Goal: Task Accomplishment & Management: Use online tool/utility

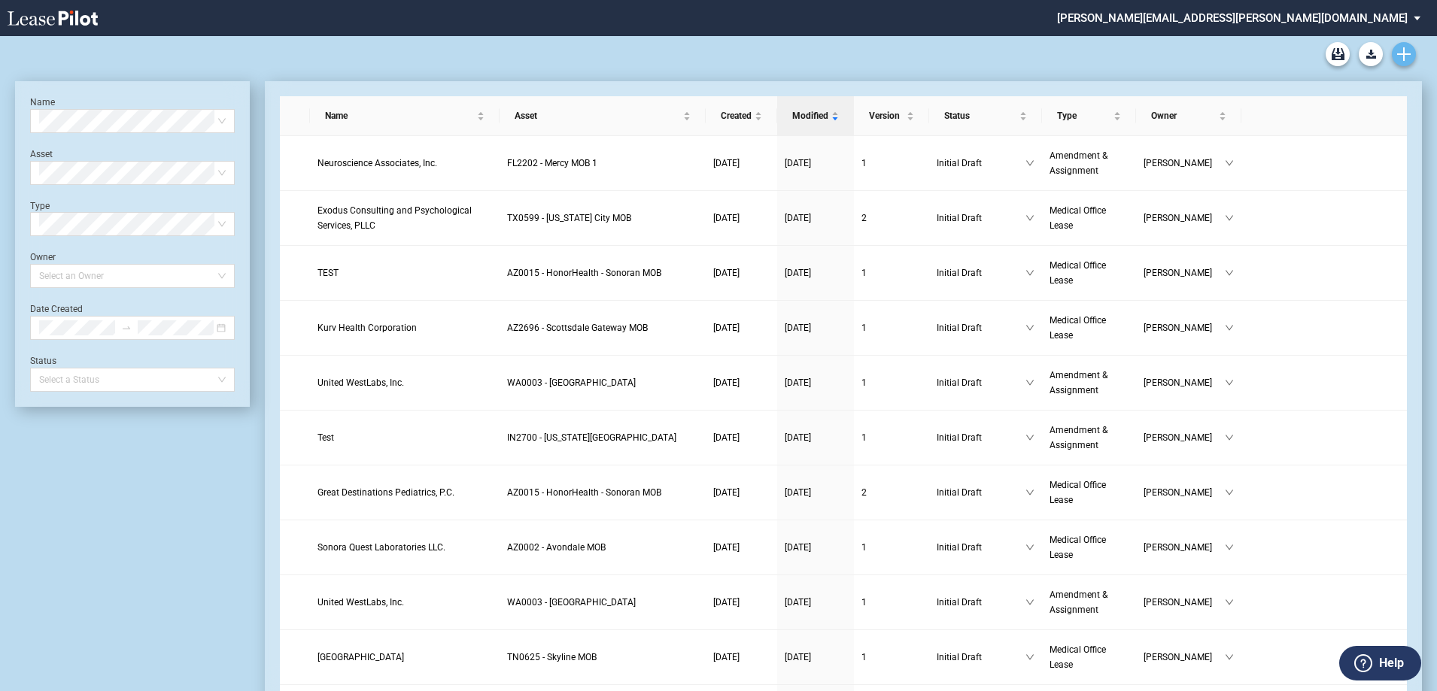
click at [1406, 53] on icon "Create new document" at bounding box center [1404, 54] width 14 height 14
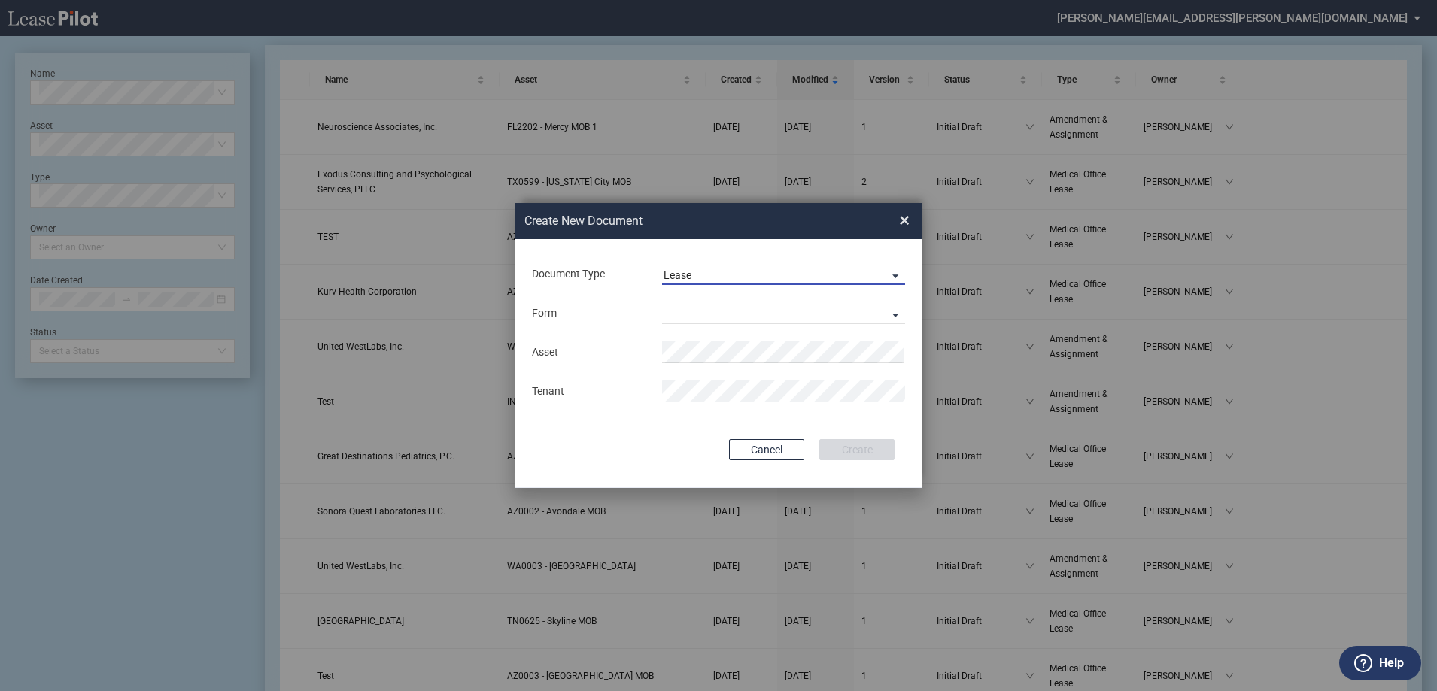
click at [730, 280] on span "Lease" at bounding box center [772, 276] width 216 height 15
click at [719, 314] on div "Amendment" at bounding box center [696, 311] width 65 height 17
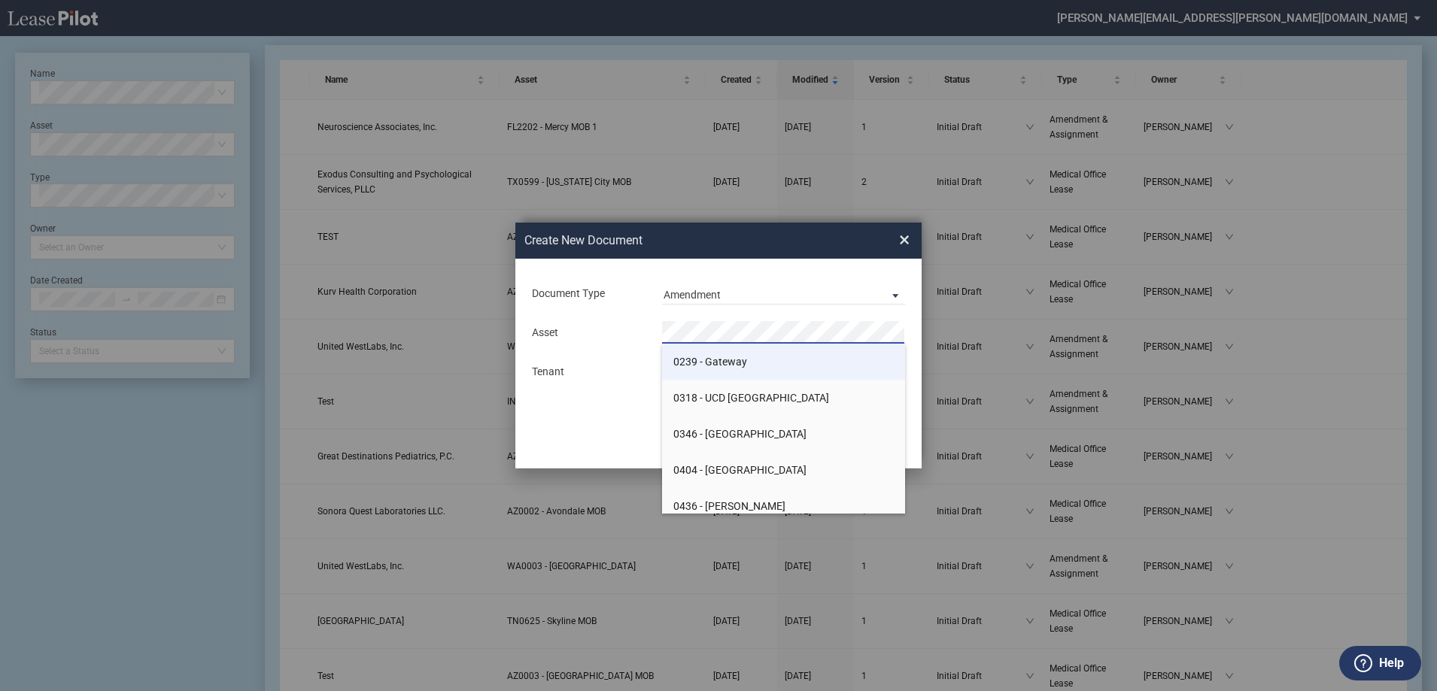
click at [727, 366] on span "0239 - Gateway" at bounding box center [710, 362] width 74 height 12
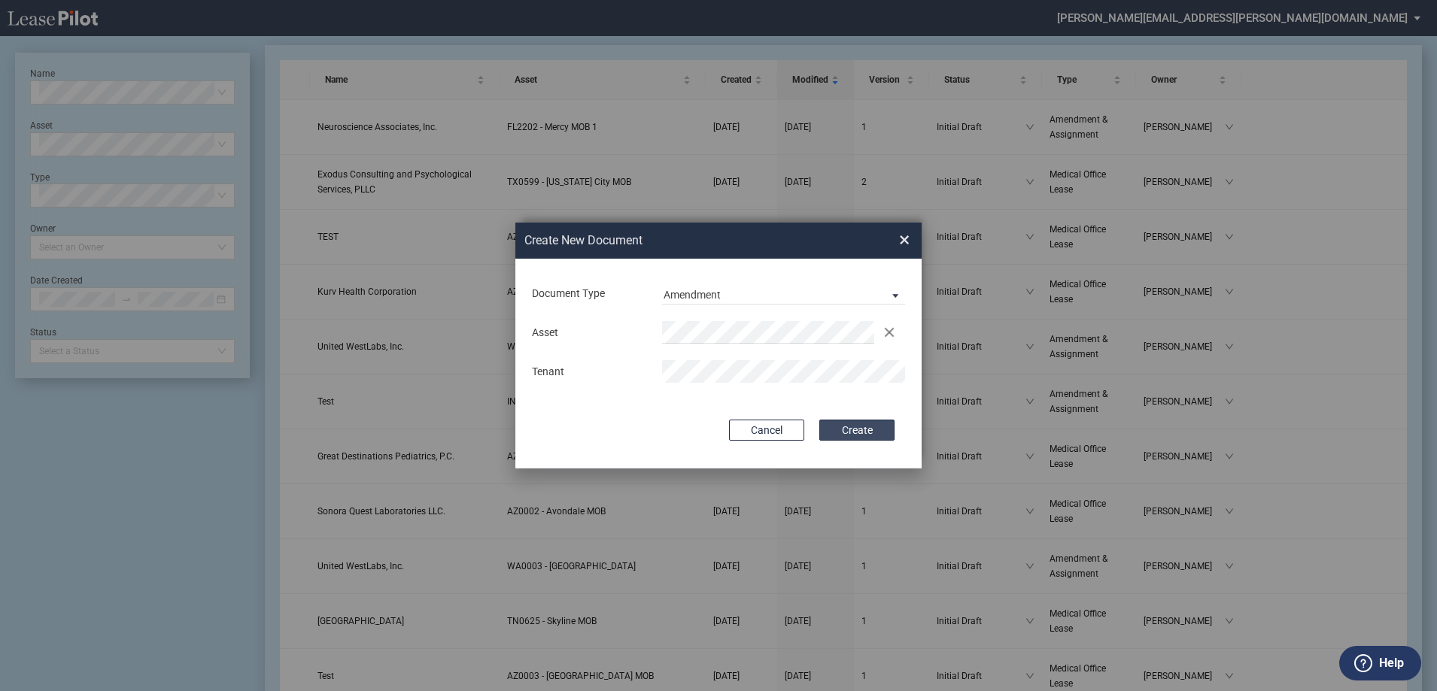
click at [869, 430] on button "Create" at bounding box center [856, 430] width 75 height 21
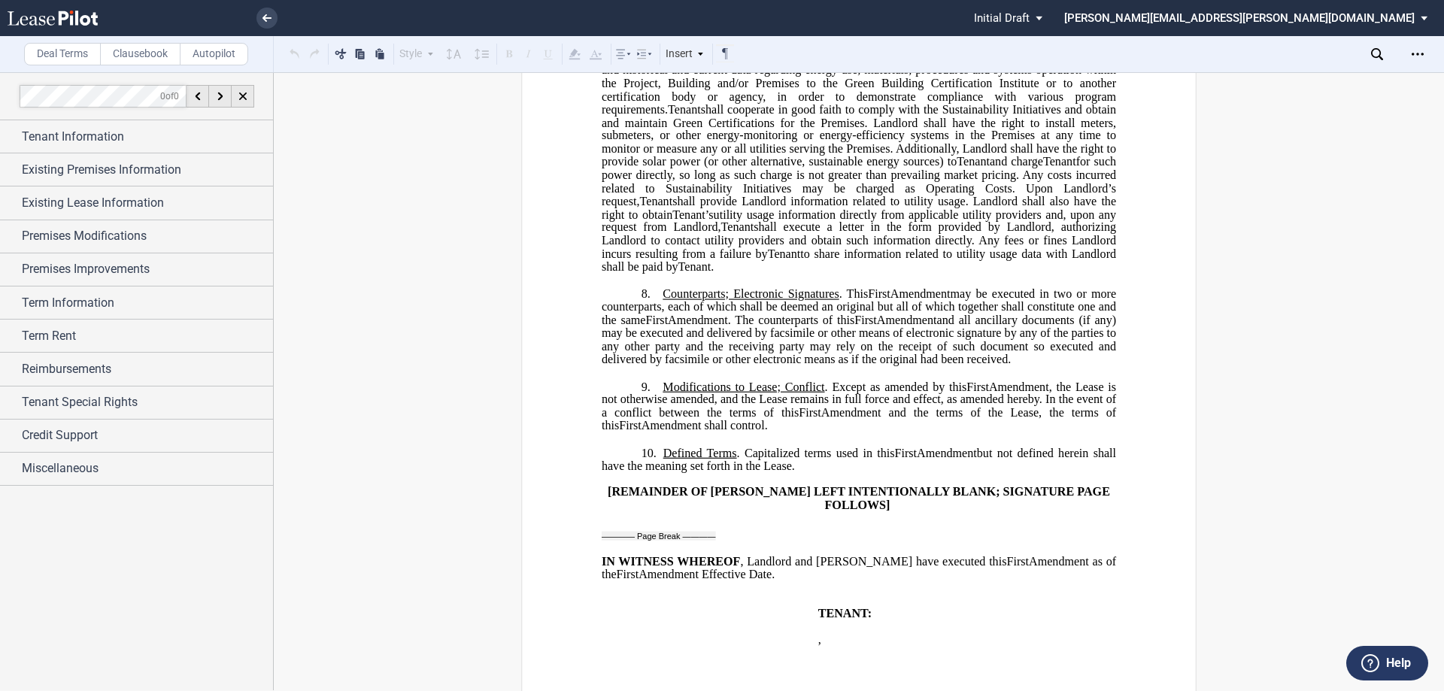
scroll to position [2558, 0]
drag, startPoint x: 357, startPoint y: 476, endPoint x: 370, endPoint y: 473, distance: 13.1
click at [266, 15] on use at bounding box center [267, 18] width 9 height 8
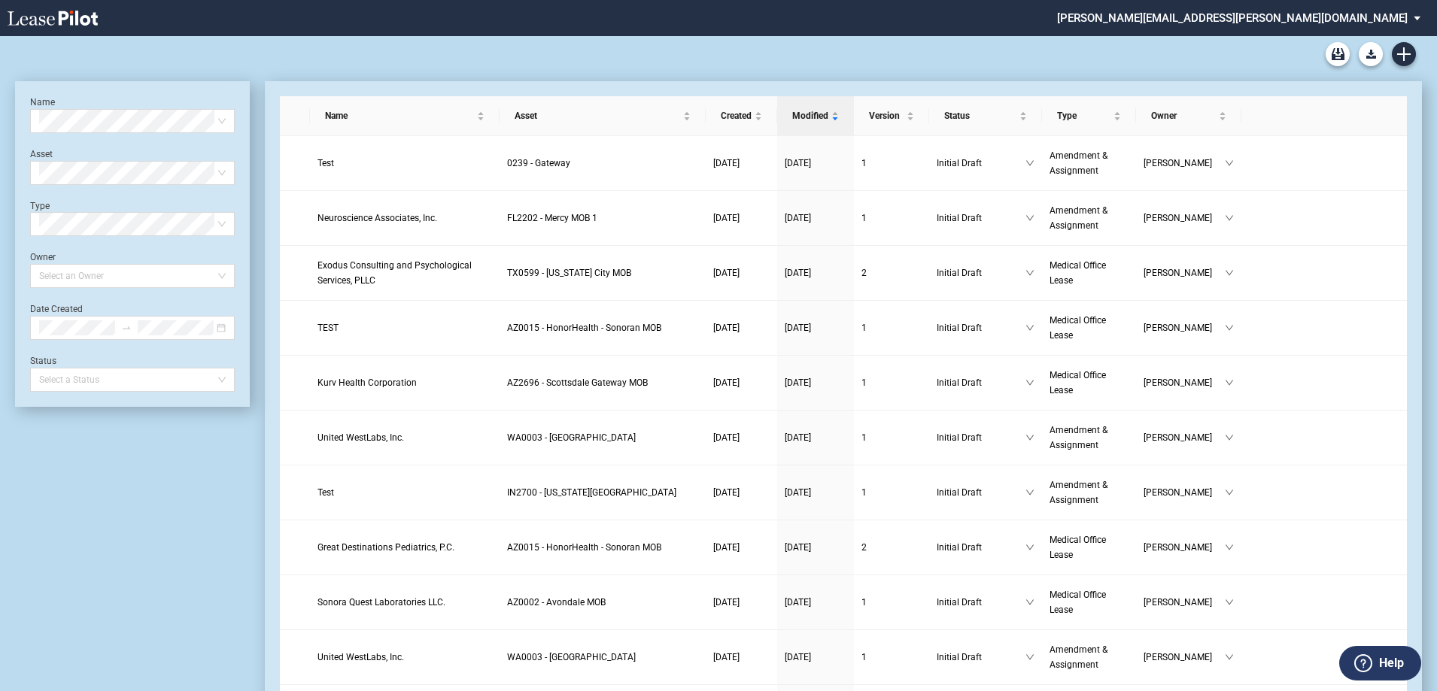
click at [724, 56] on div "Medical Office Lease Blank Form Medical Office Amendment Blank Form Medical Off…" at bounding box center [718, 54] width 1407 height 36
